Goal: Task Accomplishment & Management: Manage account settings

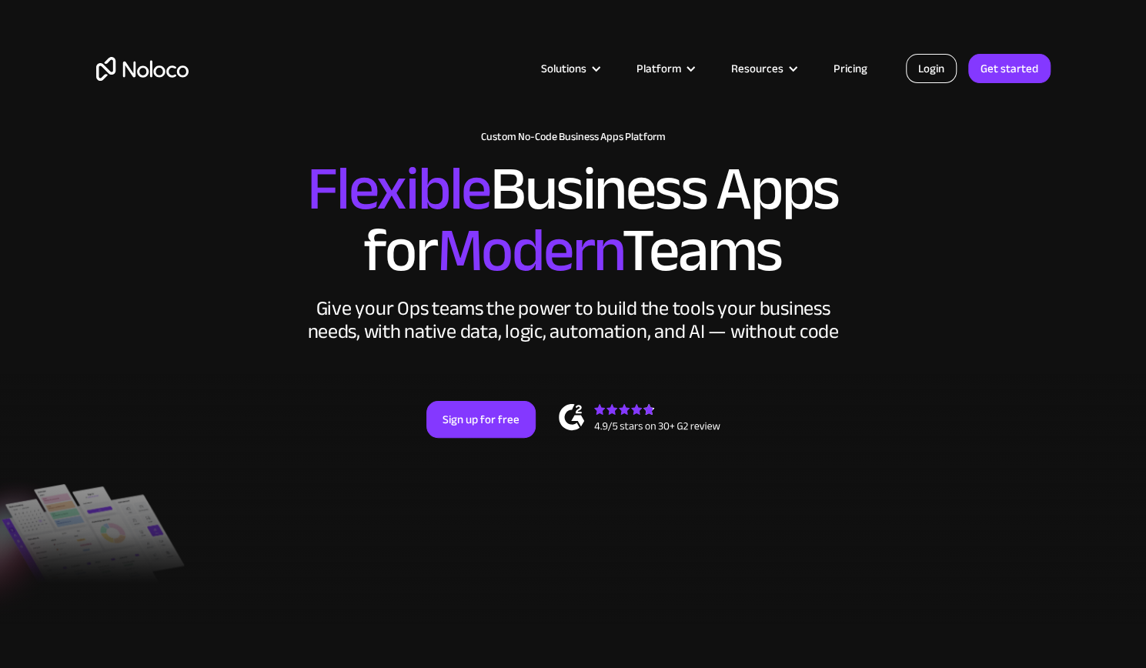
click at [938, 66] on link "Login" at bounding box center [931, 68] width 51 height 29
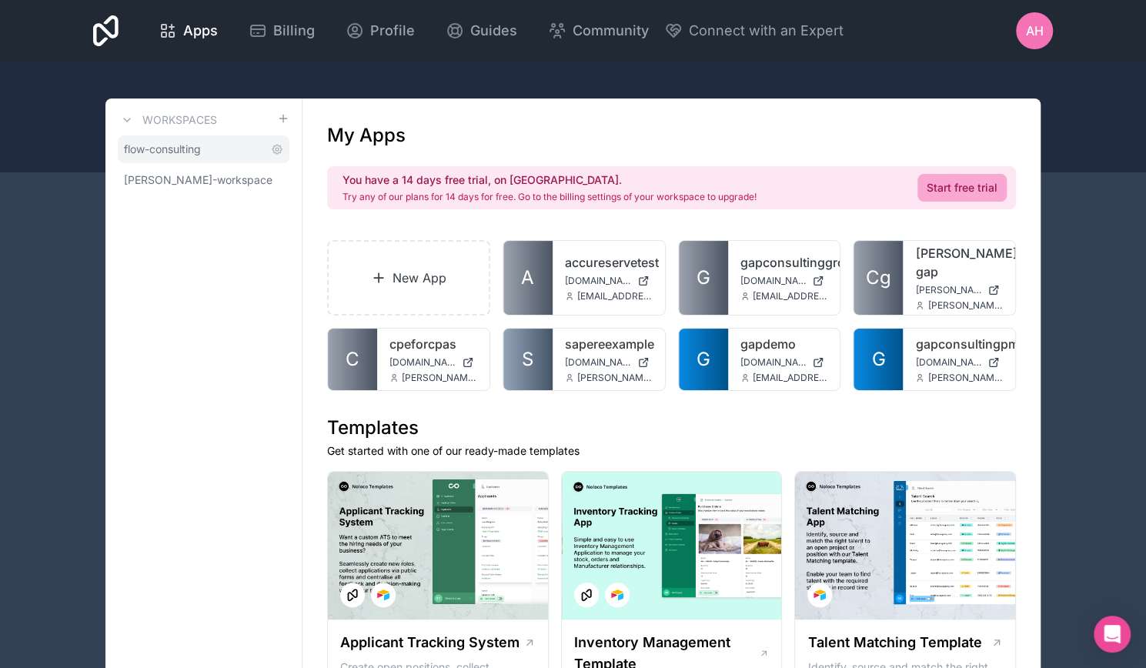
click at [182, 149] on span "flow-consulting" at bounding box center [162, 149] width 77 height 15
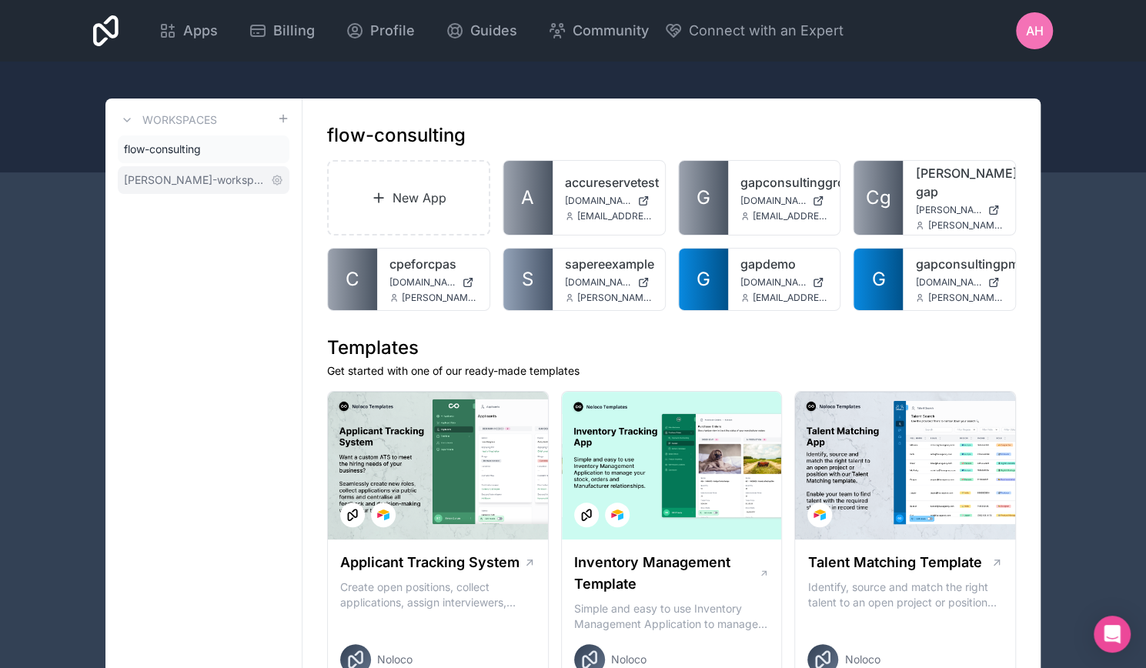
click at [186, 178] on span "adam-hern-workspace" at bounding box center [194, 179] width 141 height 15
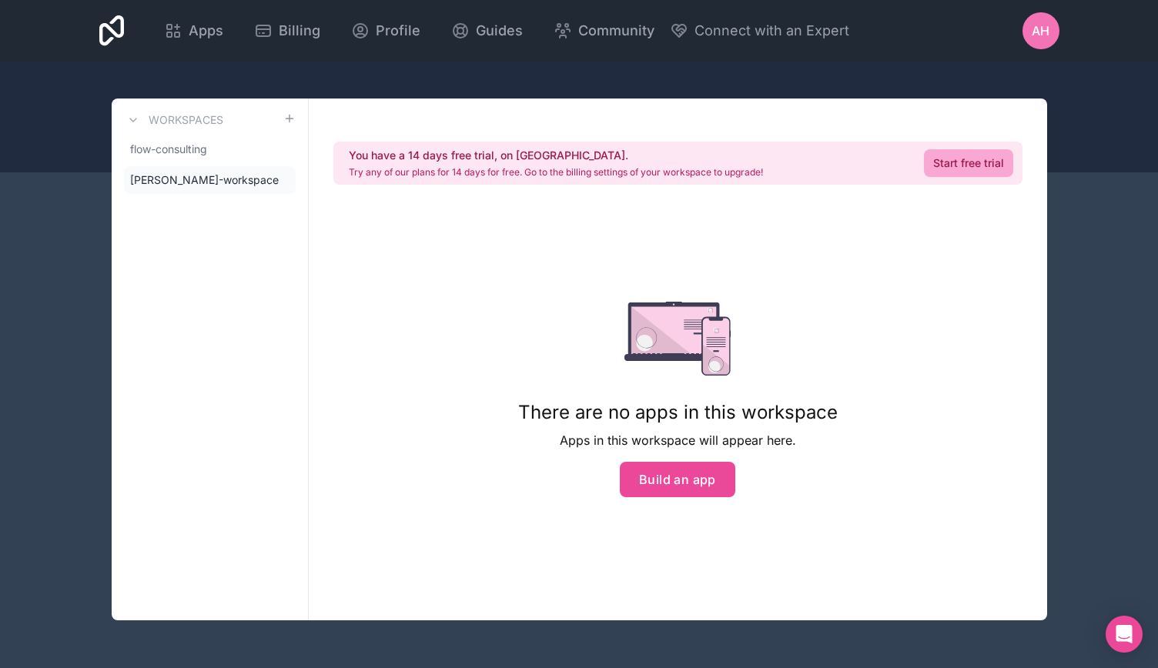
click at [1023, 38] on div "AH" at bounding box center [1040, 30] width 37 height 37
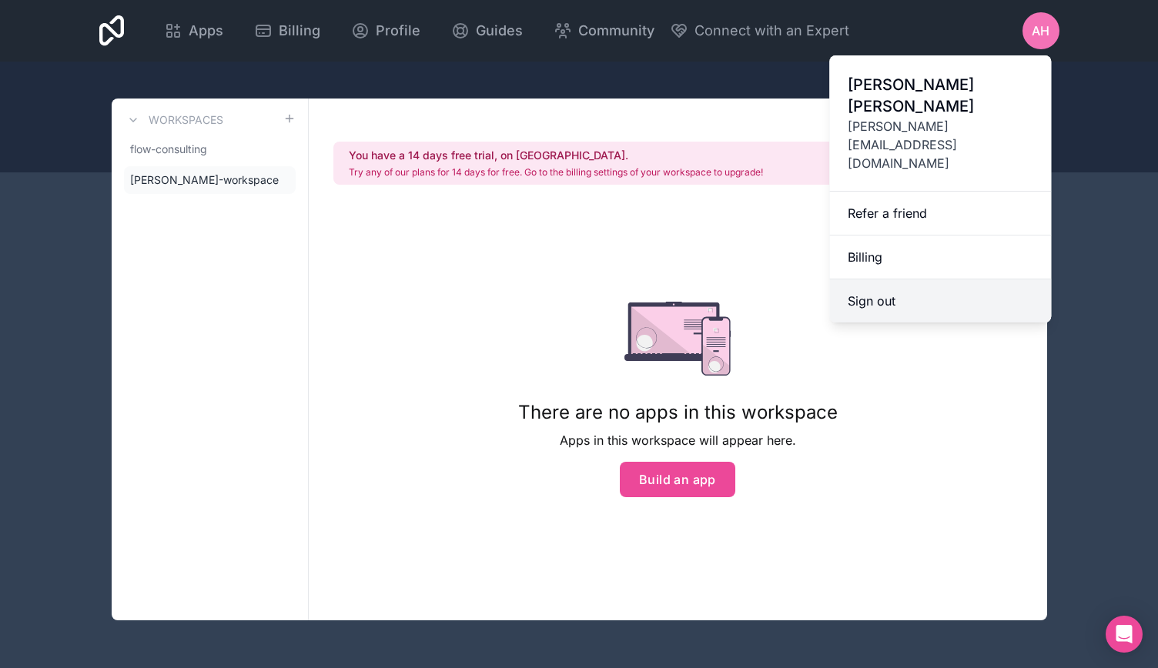
click at [914, 279] on button "Sign out" at bounding box center [940, 300] width 222 height 43
